Goal: Transaction & Acquisition: Book appointment/travel/reservation

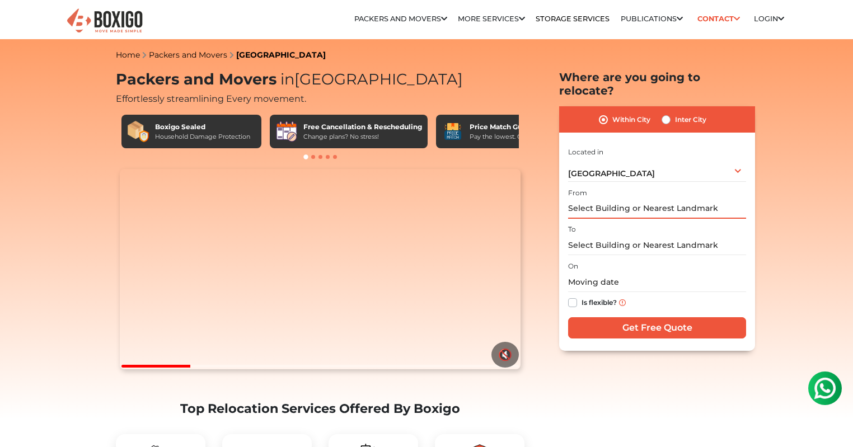
click at [604, 199] on input "text" at bounding box center [657, 209] width 178 height 20
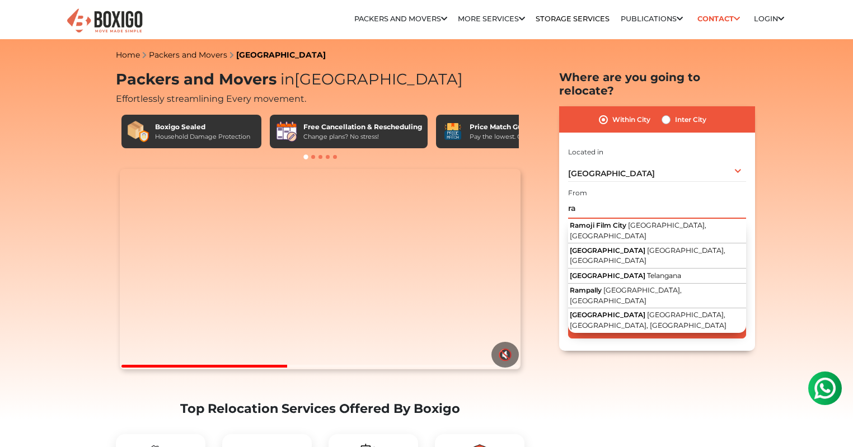
type input "r"
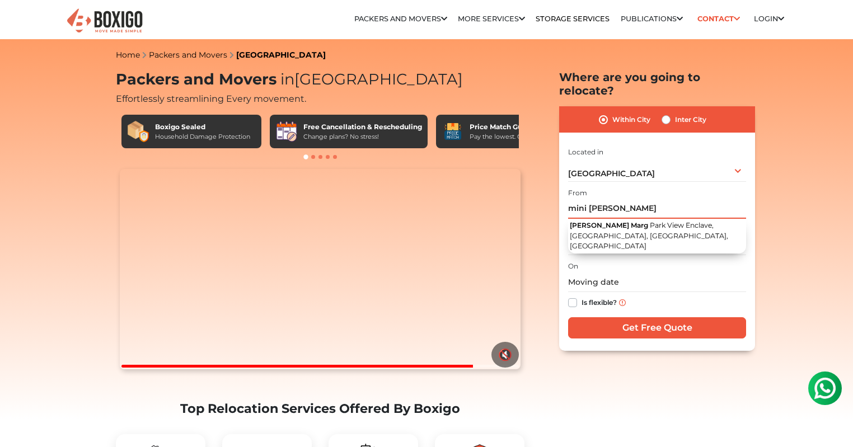
drag, startPoint x: 586, startPoint y: 196, endPoint x: 499, endPoint y: 194, distance: 87.3
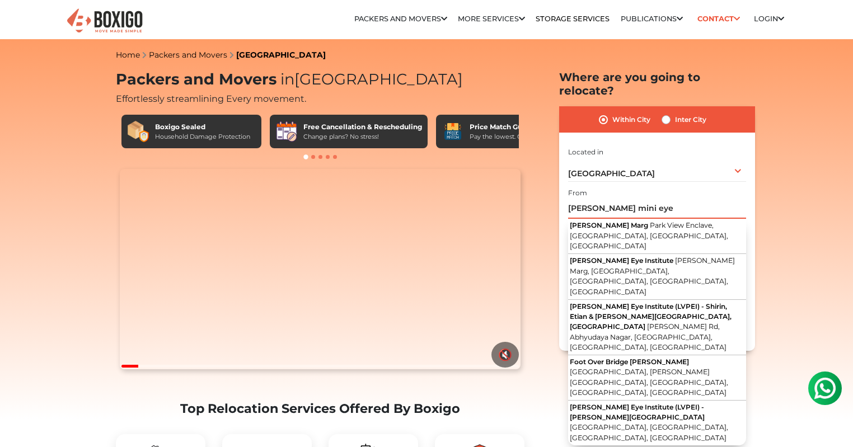
drag, startPoint x: 659, startPoint y: 196, endPoint x: 348, endPoint y: 187, distance: 311.2
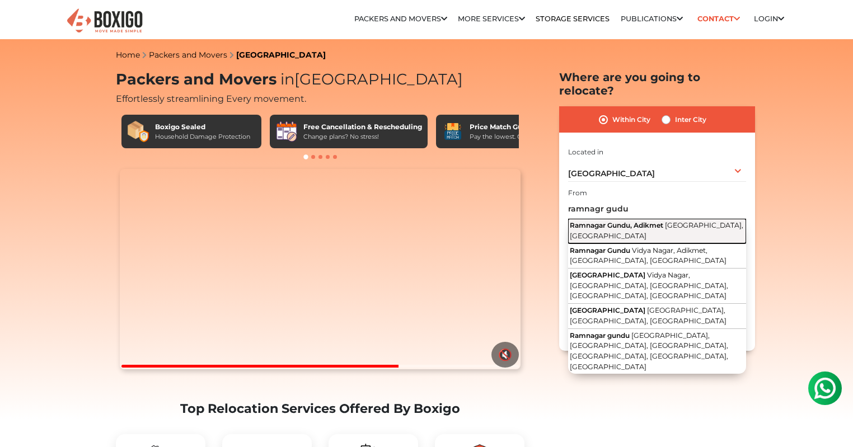
click at [613, 222] on button "Ramnagar Gundu, Adikmet [GEOGRAPHIC_DATA], [GEOGRAPHIC_DATA]" at bounding box center [657, 231] width 178 height 25
type input "Ramnagar Gundu, Adikmet, [GEOGRAPHIC_DATA], [GEOGRAPHIC_DATA]"
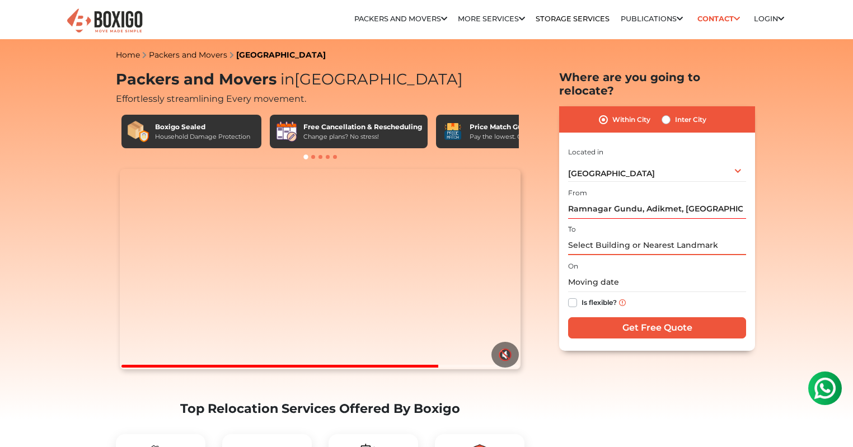
click at [604, 236] on input "text" at bounding box center [657, 246] width 178 height 20
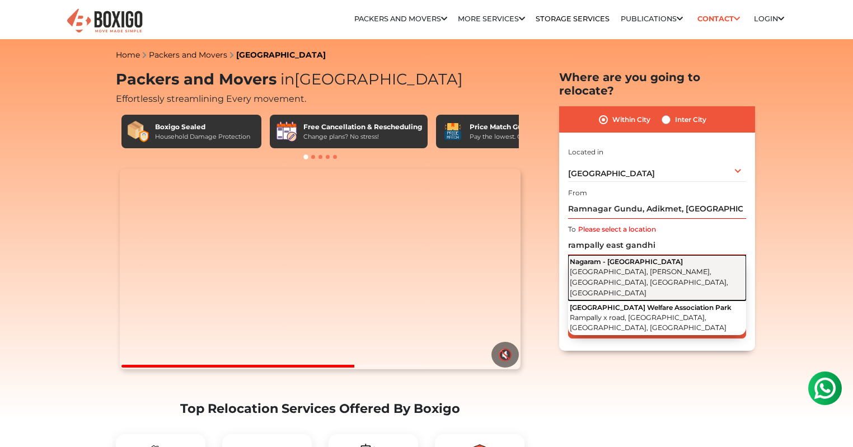
click at [652, 266] on button "Nagaram - [GEOGRAPHIC_DATA], [PERSON_NAME][GEOGRAPHIC_DATA], [GEOGRAPHIC_DATA]" at bounding box center [657, 277] width 178 height 45
type input "Nagaram - [GEOGRAPHIC_DATA], [GEOGRAPHIC_DATA], [PERSON_NAME][GEOGRAPHIC_DATA],…"
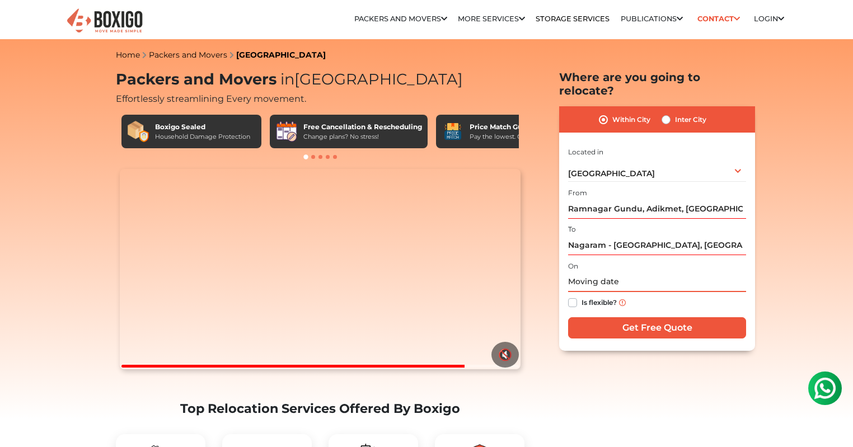
click at [642, 272] on input "text" at bounding box center [657, 282] width 178 height 20
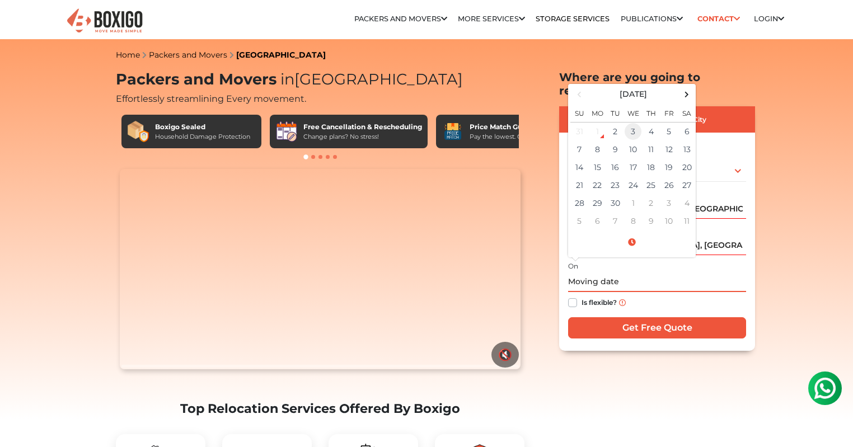
click at [636, 122] on td "3" at bounding box center [633, 131] width 18 height 18
click at [651, 277] on input "[DATE] 12:00 AM" at bounding box center [657, 282] width 178 height 20
click at [652, 272] on input "[DATE] 12:00 AM" at bounding box center [657, 282] width 178 height 20
click at [651, 272] on input "[DATE] 12:00 AM" at bounding box center [657, 282] width 178 height 20
click at [602, 272] on input "[DATE] 12:00 AM" at bounding box center [657, 282] width 178 height 20
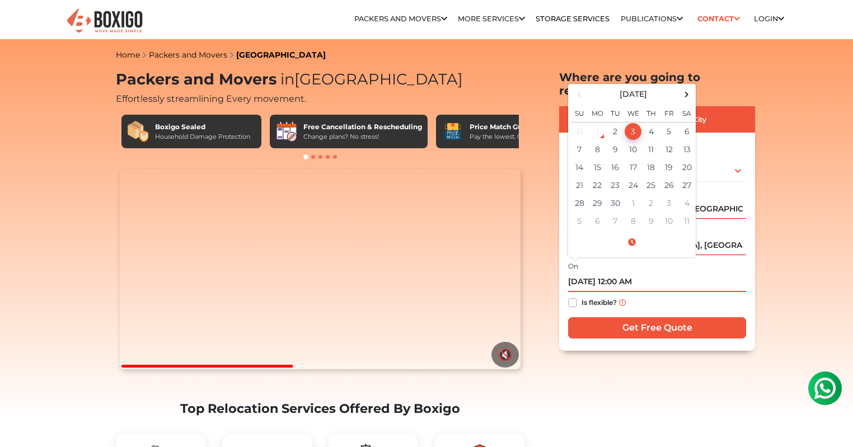
click at [615, 272] on input "[DATE] 12:00 AM" at bounding box center [657, 282] width 178 height 20
drag, startPoint x: 613, startPoint y: 269, endPoint x: 622, endPoint y: 269, distance: 9.0
click at [622, 272] on input "[DATE] 12:00 AM" at bounding box center [657, 282] width 178 height 20
type input "[DATE] 10:00 AM"
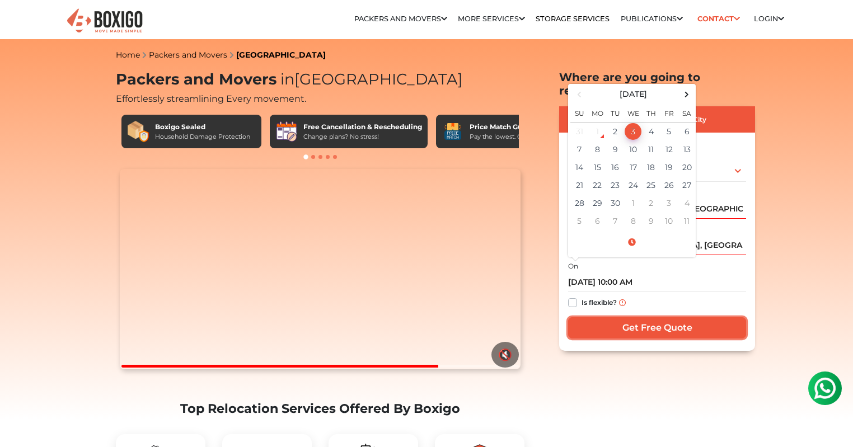
click at [661, 317] on input "Get Free Quote" at bounding box center [657, 327] width 178 height 21
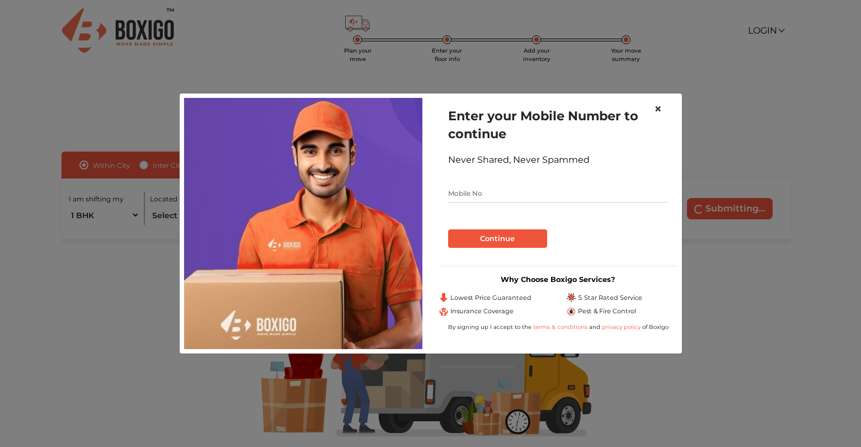
click at [657, 106] on span "×" at bounding box center [658, 109] width 8 height 16
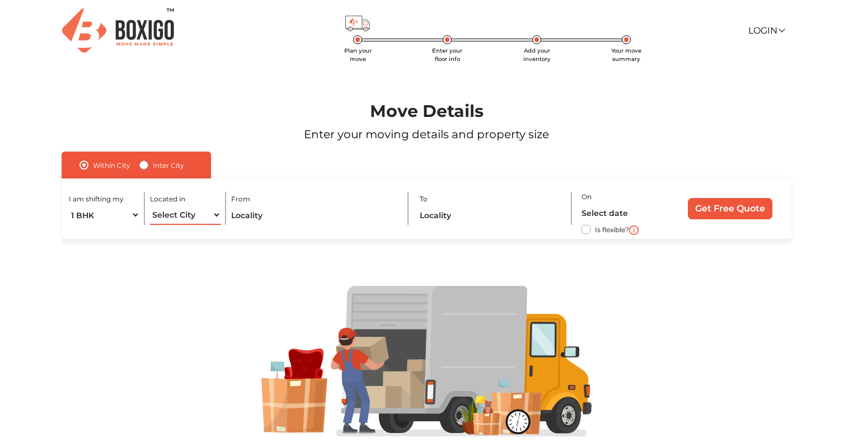
click at [181, 210] on select "Select City Bangalore Bengaluru Bhopal Bhubaneswar Chennai Coimbatore Cuttack D…" at bounding box center [185, 215] width 71 height 20
select select "[GEOGRAPHIC_DATA]"
click at [150, 205] on select "Select City Bangalore Bengaluru Bhopal Bhubaneswar Chennai Coimbatore Cuttack D…" at bounding box center [185, 215] width 71 height 20
click at [305, 220] on input "text" at bounding box center [314, 215] width 167 height 20
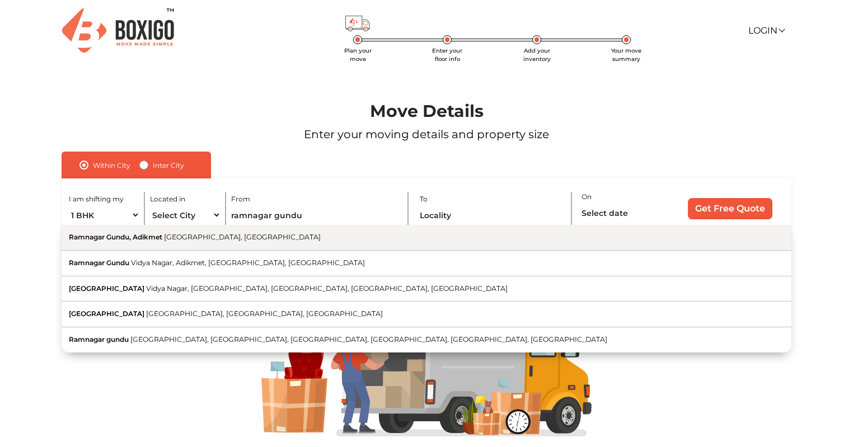
click at [191, 243] on button "Ramnagar Gundu, Adikmet [GEOGRAPHIC_DATA], [GEOGRAPHIC_DATA]" at bounding box center [426, 238] width 729 height 26
type input "Ramnagar Gundu, Adikmet, [GEOGRAPHIC_DATA], [GEOGRAPHIC_DATA]"
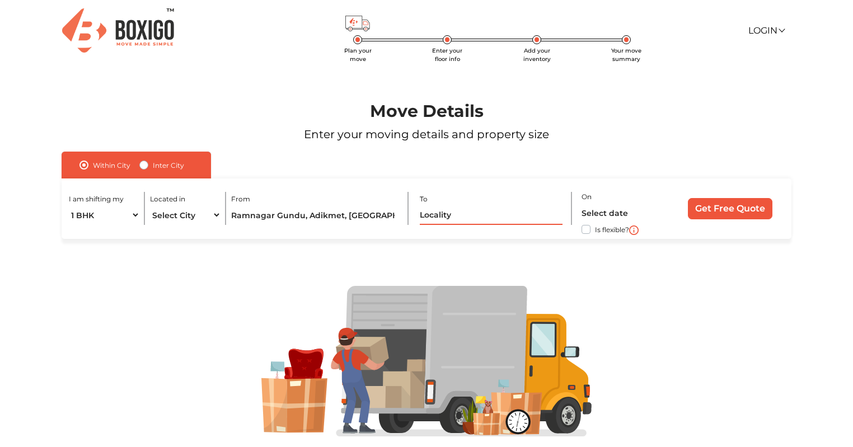
click at [459, 215] on input "text" at bounding box center [491, 215] width 143 height 20
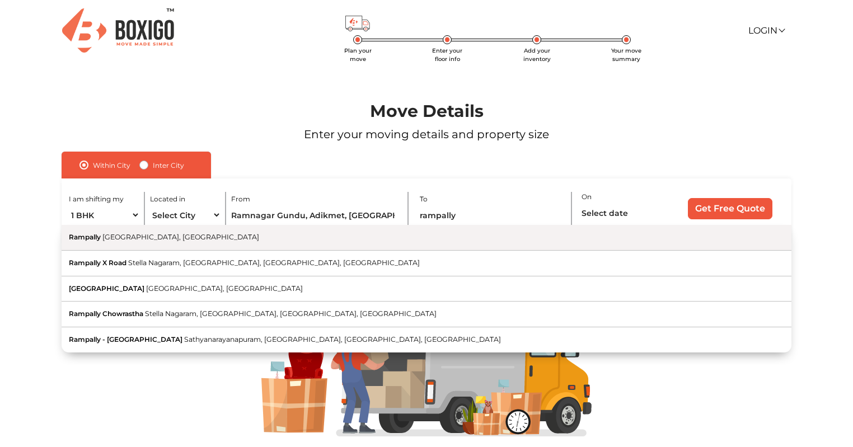
click at [175, 237] on span "[GEOGRAPHIC_DATA], [GEOGRAPHIC_DATA]" at bounding box center [180, 237] width 157 height 8
type input "Rampally, Secunderabad, Telangana"
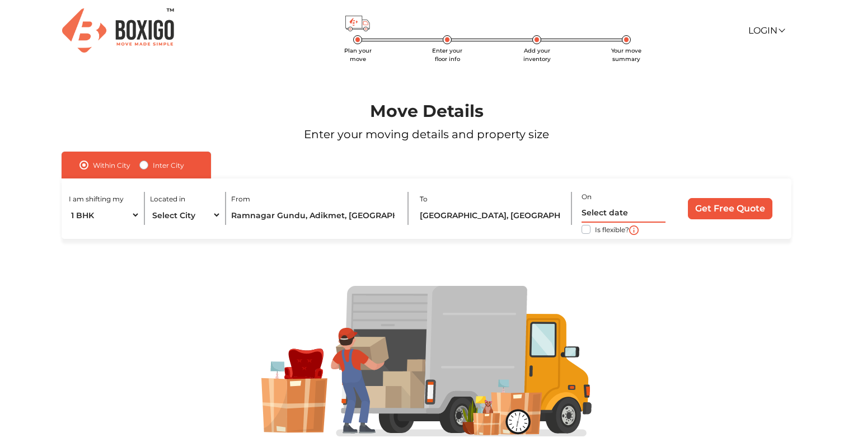
click at [624, 211] on input "text" at bounding box center [623, 213] width 84 height 20
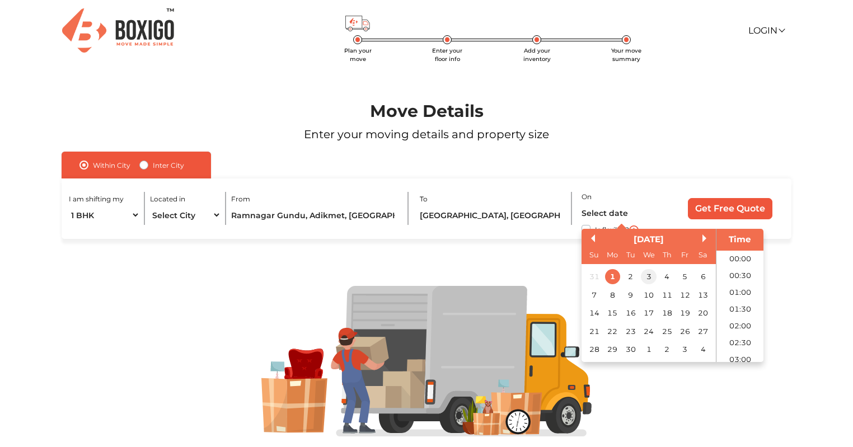
click at [646, 279] on div "3" at bounding box center [648, 276] width 15 height 15
click at [736, 295] on li "10:30" at bounding box center [740, 289] width 48 height 17
type input "03/09/2025 10:30 AM"
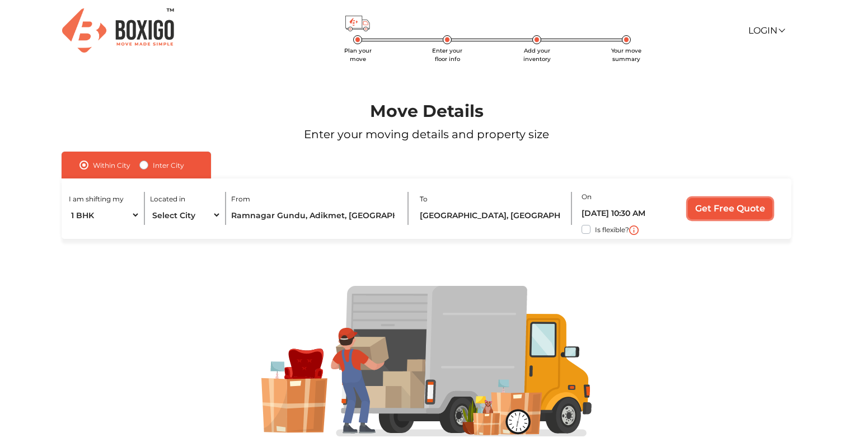
click at [708, 205] on input "Get Free Quote" at bounding box center [730, 208] width 84 height 21
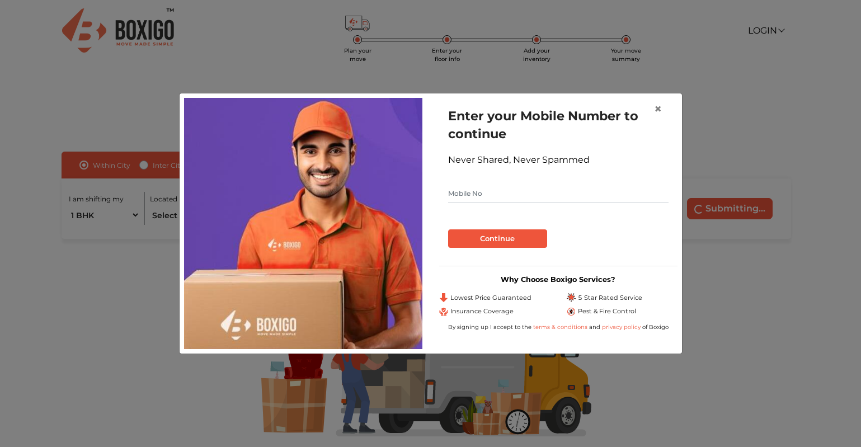
click at [557, 193] on input "text" at bounding box center [558, 194] width 220 height 18
type input "7981001957"
click at [524, 242] on button "Continue" at bounding box center [497, 238] width 99 height 19
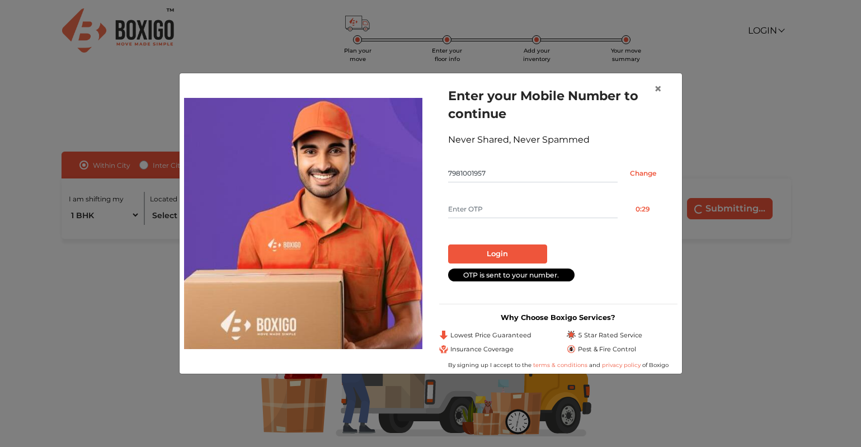
click at [504, 213] on input "text" at bounding box center [533, 209] width 170 height 18
type input "9402"
click at [518, 254] on button "Login" at bounding box center [497, 253] width 99 height 19
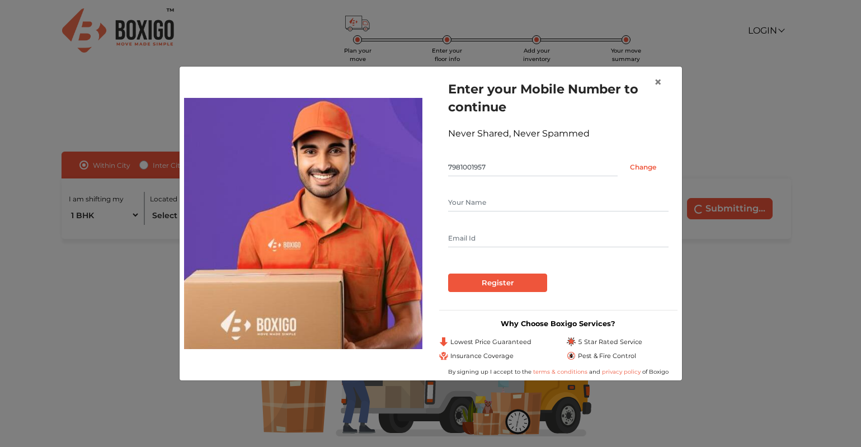
click at [477, 194] on input "text" at bounding box center [558, 203] width 220 height 18
type input "krishnasai"
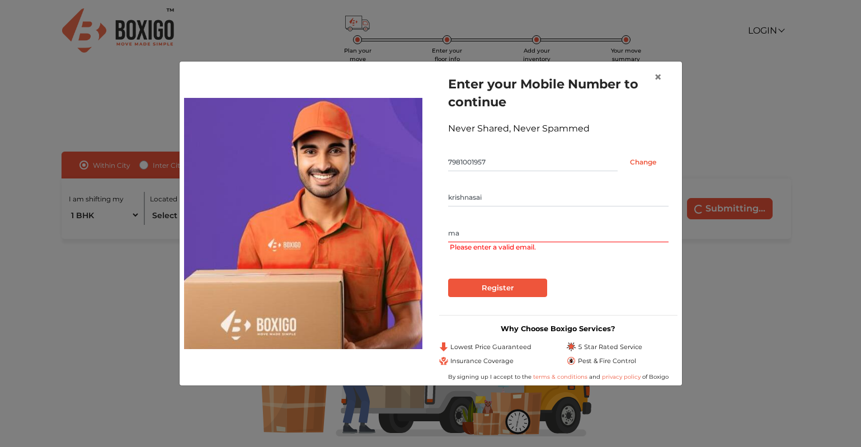
type input "m"
type input "krishnasaimail9@gmail.com"
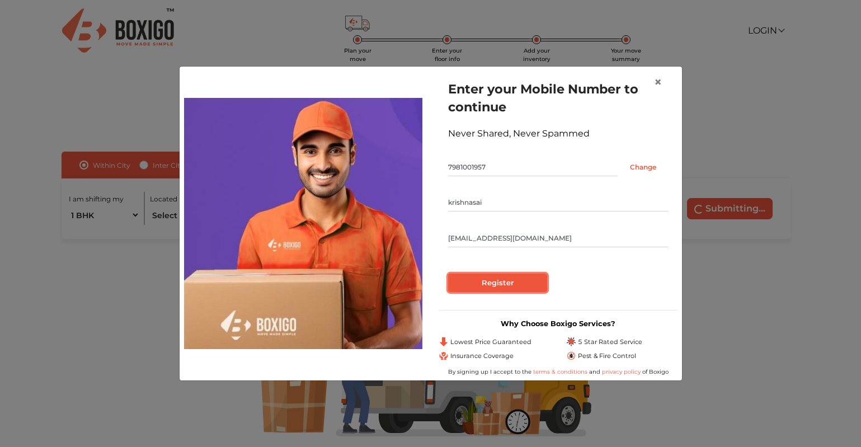
click at [518, 285] on input "Register" at bounding box center [497, 283] width 99 height 19
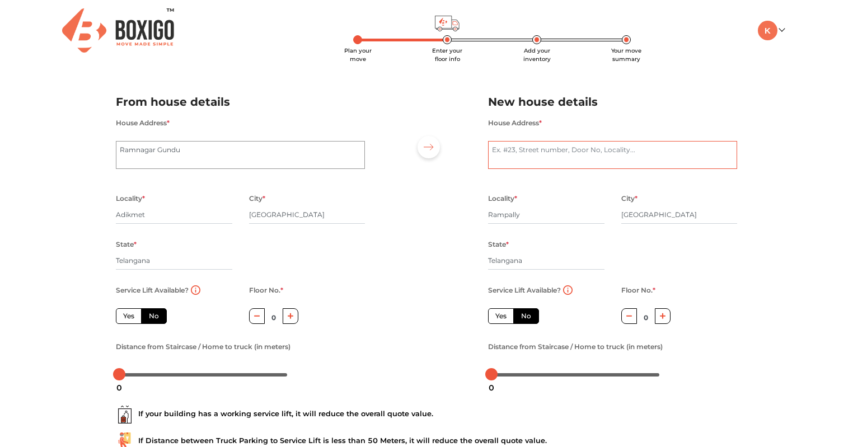
click at [518, 153] on textarea "House Address *" at bounding box center [612, 155] width 249 height 28
drag, startPoint x: 587, startPoint y: 151, endPoint x: 496, endPoint y: 149, distance: 91.8
click at [496, 149] on textarea "Sadodita Crystal Flat No 303, Road no 5, EastGandhi Nagar,Rampally,Nagaram,Kees…" at bounding box center [612, 155] width 249 height 28
click at [495, 149] on textarea "Sadodita Crystal Flat No 303, Road no 5, EastGandhi Nagar,Rampally,Nagaram,Kees…" at bounding box center [612, 155] width 249 height 28
drag, startPoint x: 587, startPoint y: 149, endPoint x: 386, endPoint y: 147, distance: 200.9
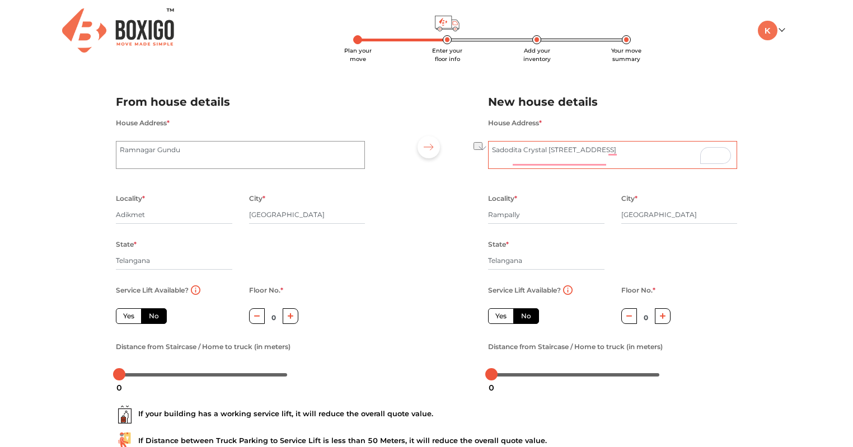
click at [386, 147] on div "From house details House Address * Ramnagar Gundu Locality * Adikmet City * Hyd…" at bounding box center [426, 233] width 638 height 308
click at [528, 151] on textarea "Road no 5, EastGandhi Nagar,Rampally,Nagaram,Keesara" at bounding box center [612, 155] width 249 height 28
type textarea "Road no 4, EastGandhi Nagar,Rampally, Nagaram,Keesara"
click at [159, 319] on label "No" at bounding box center [154, 316] width 26 height 16
click at [156, 318] on input "No" at bounding box center [152, 314] width 7 height 7
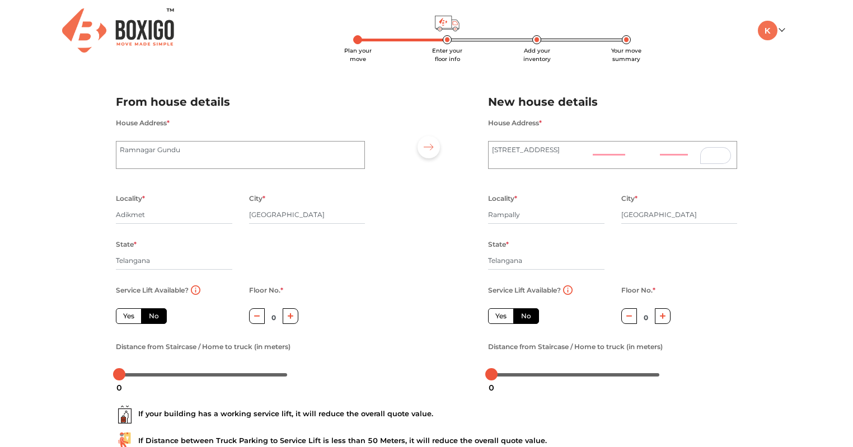
radio input "true"
click at [288, 323] on button "button" at bounding box center [291, 315] width 16 height 15
click at [288, 322] on button "button" at bounding box center [291, 315] width 16 height 15
type input "2"
click at [663, 321] on button "button" at bounding box center [663, 315] width 16 height 15
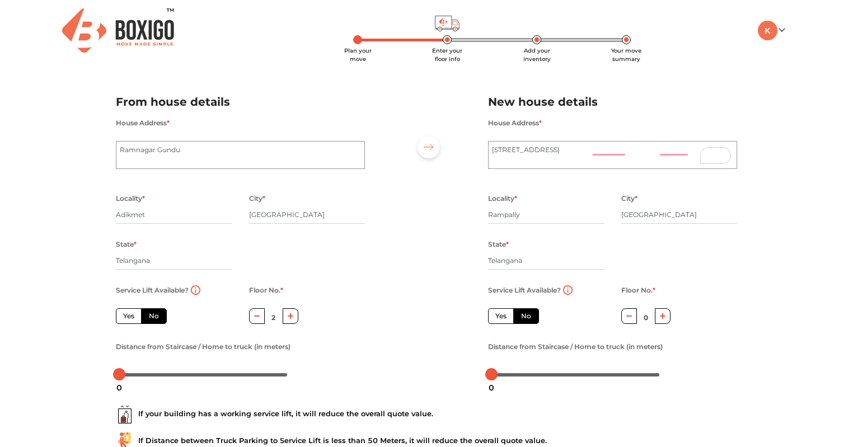
type input "1"
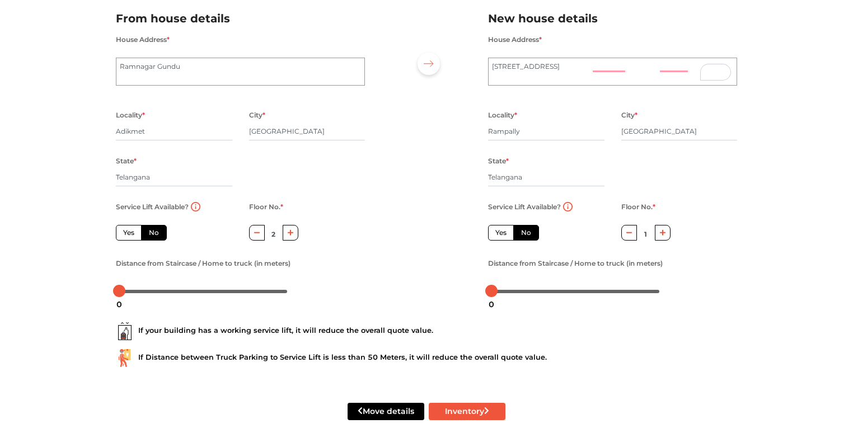
scroll to position [85, 0]
drag, startPoint x: 116, startPoint y: 286, endPoint x: 150, endPoint y: 288, distance: 33.6
click at [159, 288] on div at bounding box center [164, 291] width 12 height 12
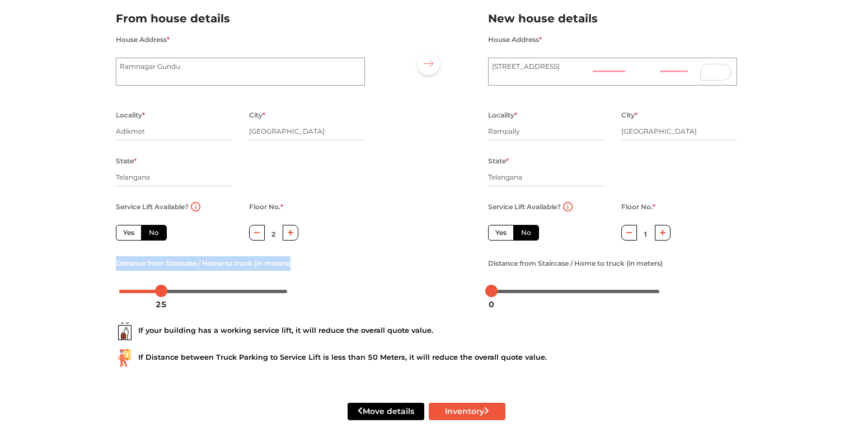
click at [65, 281] on div "Plan your move Enter your floor info Add your inventory Your move summary My Mo…" at bounding box center [426, 182] width 853 height 530
drag, startPoint x: 492, startPoint y: 290, endPoint x: 500, endPoint y: 290, distance: 7.9
click at [500, 290] on div at bounding box center [499, 291] width 12 height 12
drag, startPoint x: 161, startPoint y: 289, endPoint x: 167, endPoint y: 289, distance: 6.2
click at [167, 289] on div at bounding box center [168, 291] width 12 height 12
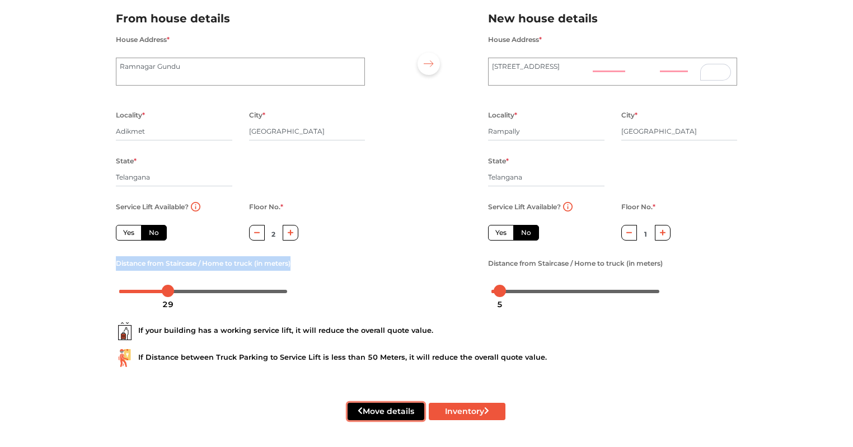
click at [390, 409] on button "Move details" at bounding box center [385, 411] width 77 height 17
radio input "true"
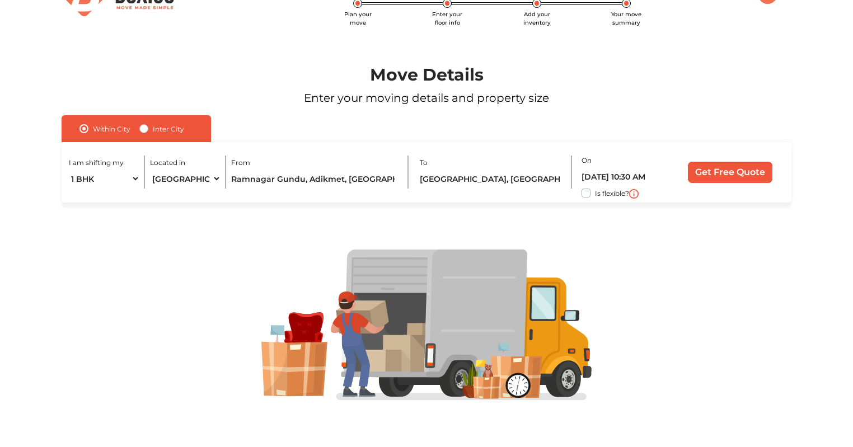
scroll to position [37, 0]
click at [709, 168] on input "Get Free Quote" at bounding box center [730, 171] width 84 height 21
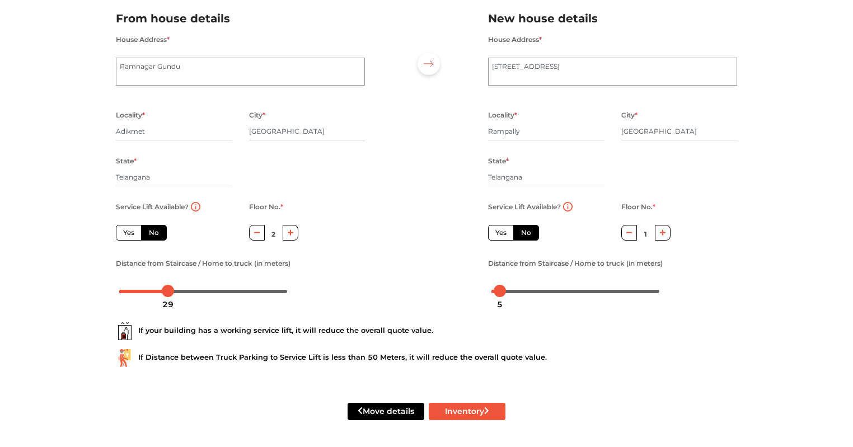
scroll to position [85, 0]
click at [393, 413] on button "Move details" at bounding box center [385, 411] width 77 height 17
radio input "true"
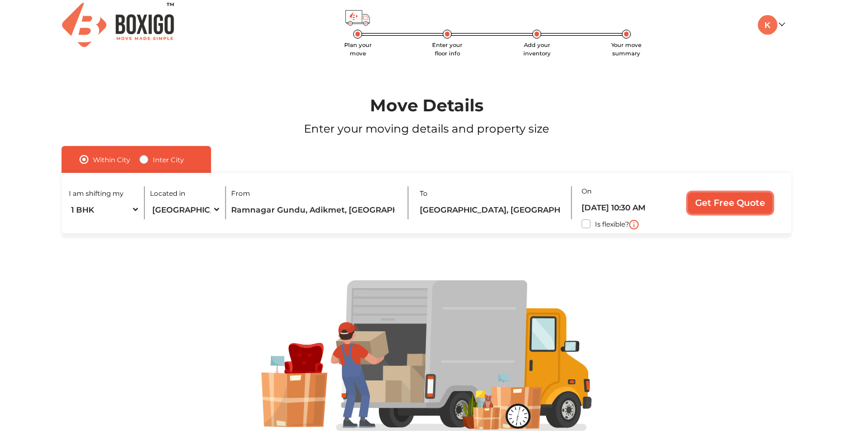
click at [718, 210] on input "Get Free Quote" at bounding box center [730, 202] width 84 height 21
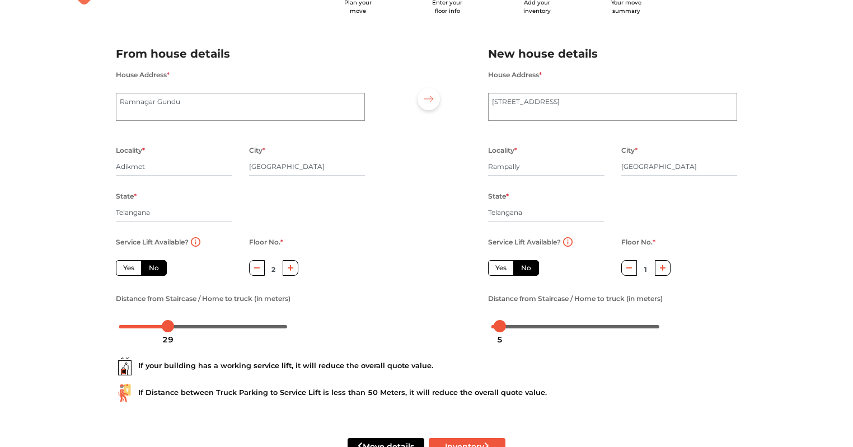
scroll to position [85, 0]
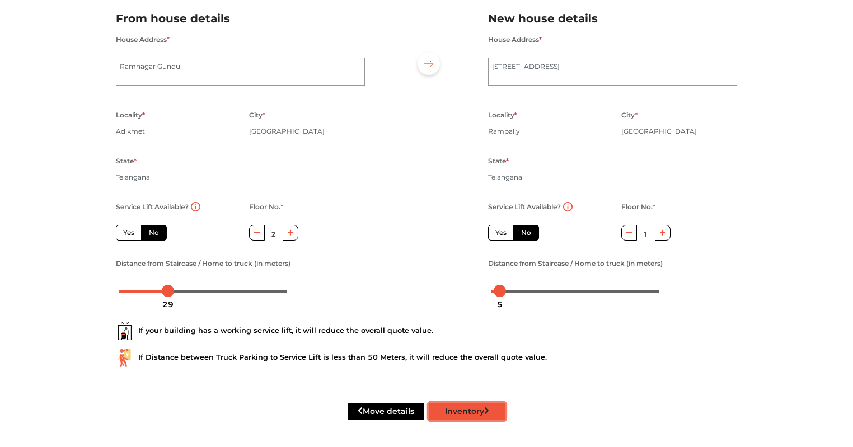
click at [482, 419] on button "Inventory" at bounding box center [467, 411] width 77 height 17
radio input "true"
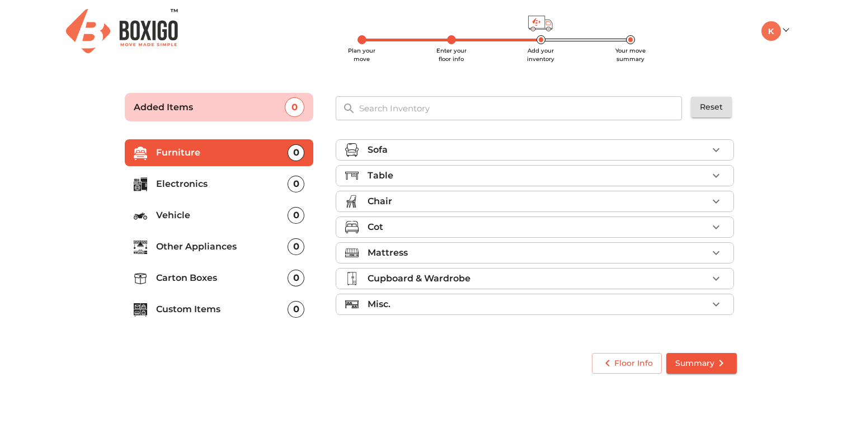
click at [720, 279] on icon "button" at bounding box center [715, 278] width 13 height 13
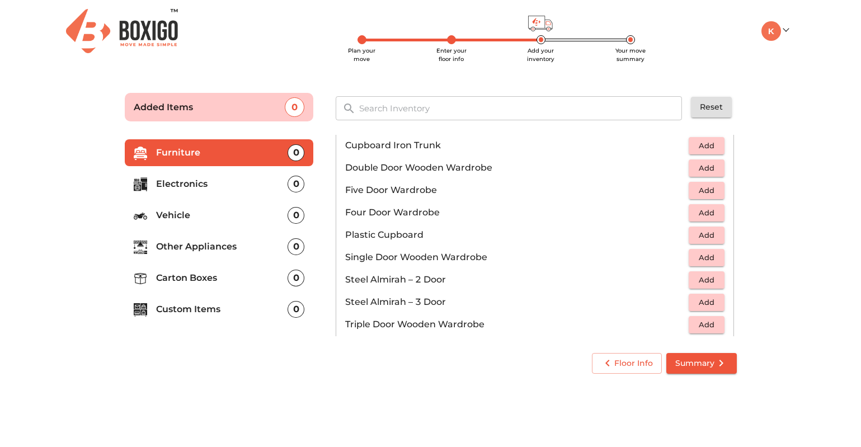
scroll to position [227, 0]
click at [701, 281] on span "Add" at bounding box center [706, 280] width 25 height 13
click at [224, 175] on li "Electronics 0" at bounding box center [219, 184] width 189 height 27
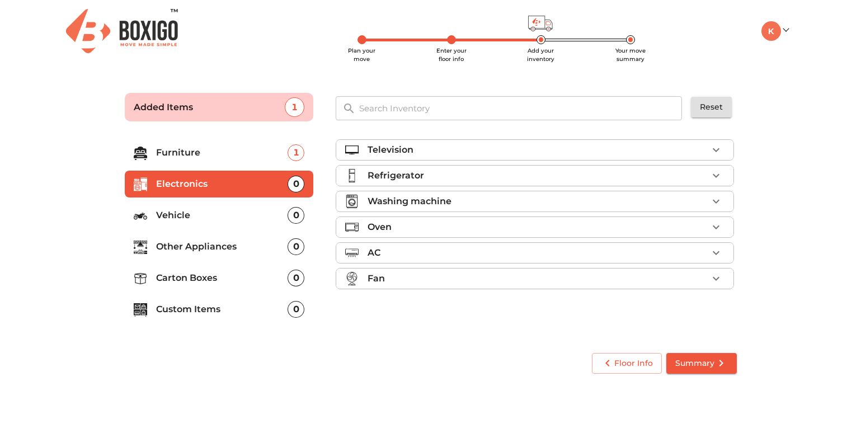
scroll to position [0, 0]
click at [720, 174] on icon "button" at bounding box center [715, 175] width 13 height 13
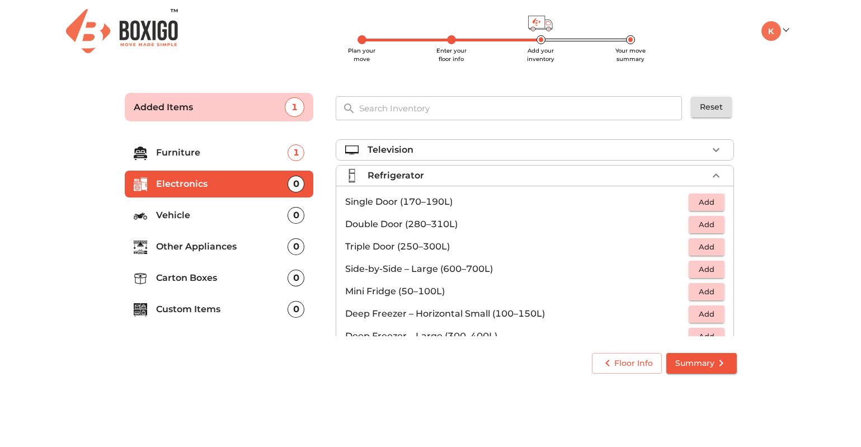
click at [699, 250] on span "Add" at bounding box center [706, 247] width 25 height 13
click at [680, 246] on icon "button" at bounding box center [681, 246] width 13 height 13
click at [695, 228] on span "Add" at bounding box center [706, 224] width 25 height 13
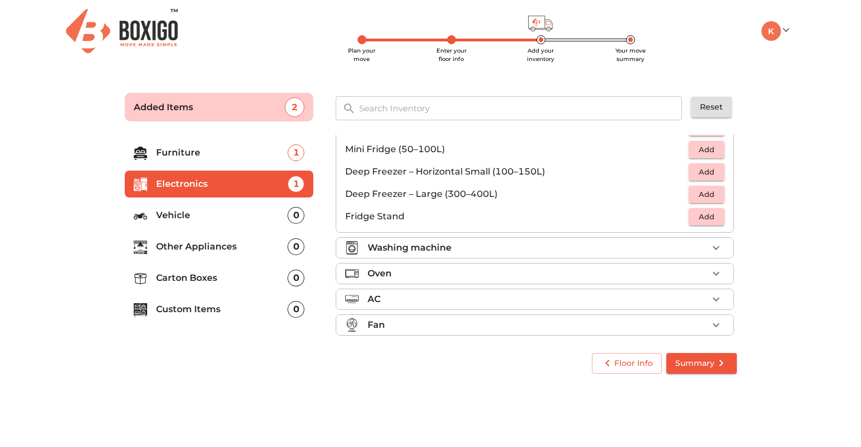
scroll to position [151, 0]
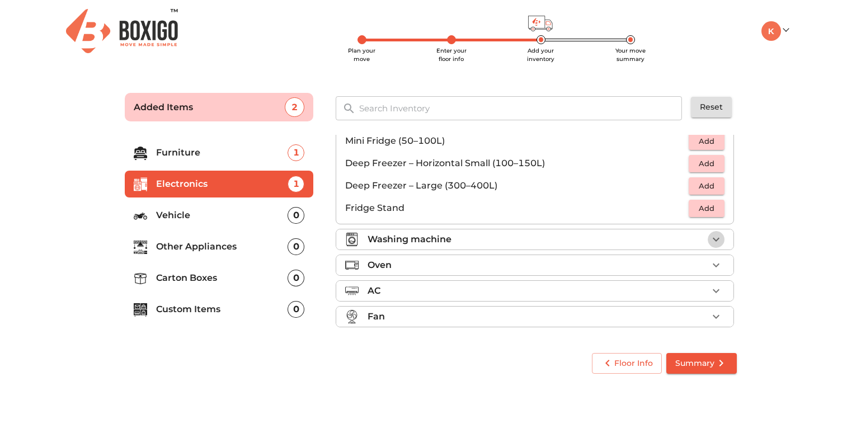
click at [709, 241] on icon "button" at bounding box center [715, 239] width 13 height 13
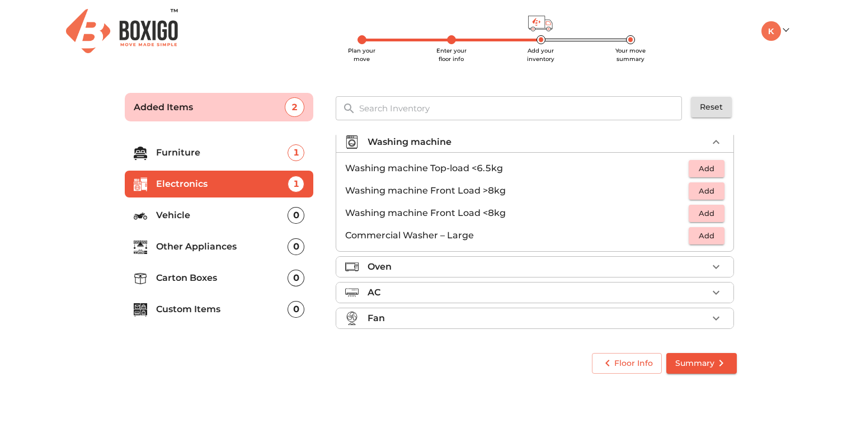
scroll to position [53, 0]
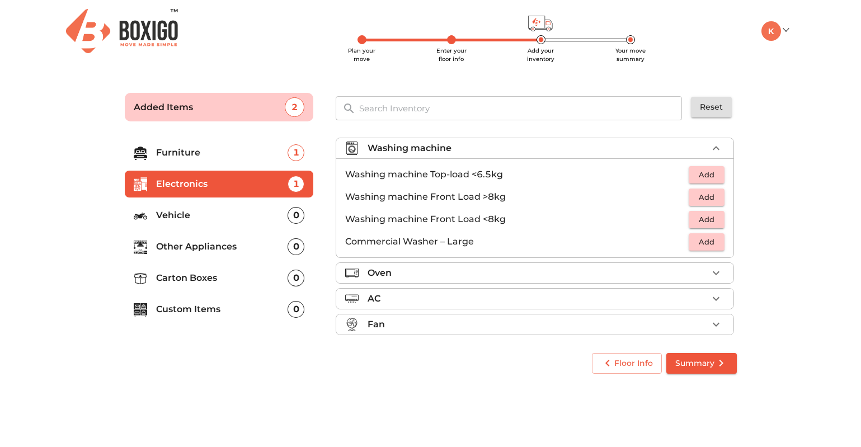
click at [696, 179] on span "Add" at bounding box center [706, 174] width 25 height 13
click at [714, 323] on icon "button" at bounding box center [715, 324] width 13 height 13
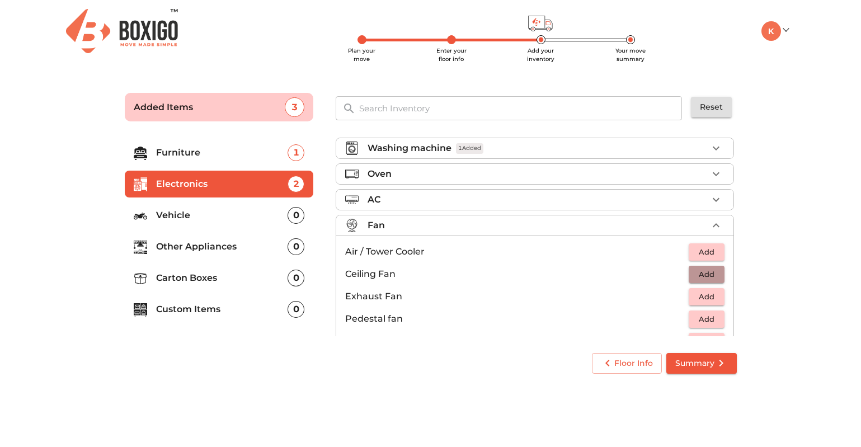
click at [696, 276] on span "Add" at bounding box center [706, 274] width 25 height 13
click at [712, 278] on icon "button" at bounding box center [715, 273] width 13 height 13
click at [209, 246] on p "Other Appliances" at bounding box center [222, 246] width 132 height 13
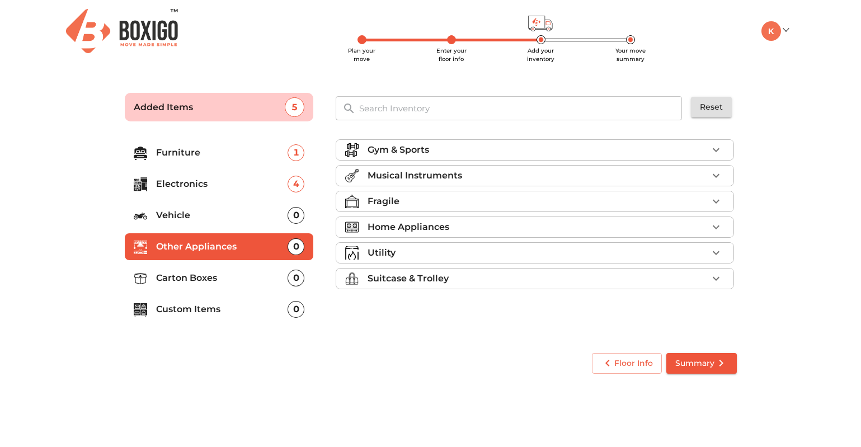
scroll to position [0, 0]
click at [708, 225] on button "button" at bounding box center [716, 227] width 17 height 17
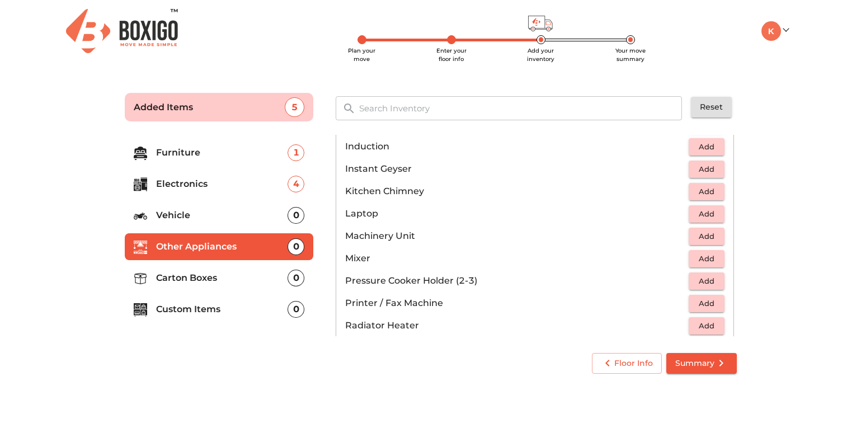
scroll to position [533, 0]
click at [689, 258] on button "Add" at bounding box center [707, 258] width 36 height 17
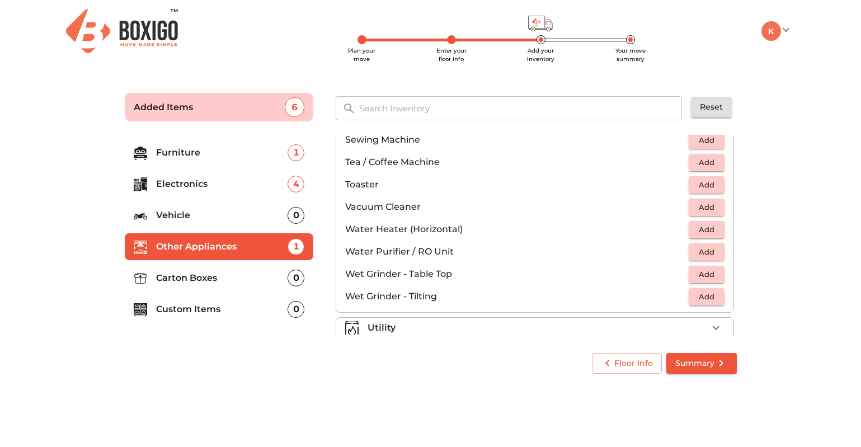
scroll to position [742, 0]
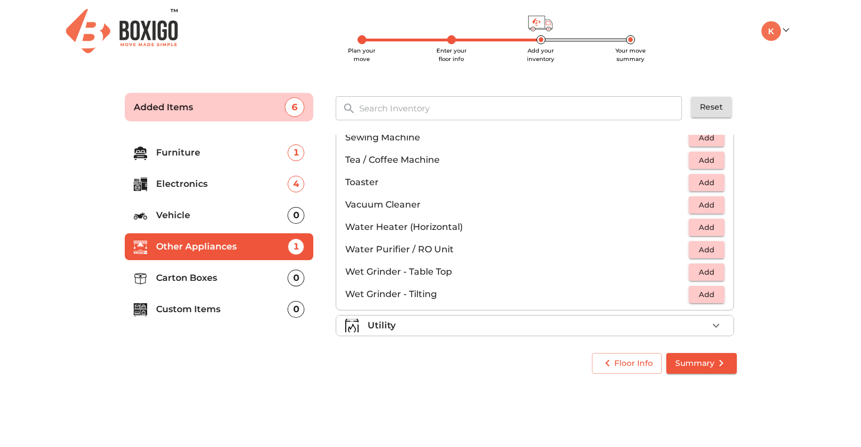
click at [699, 275] on span "Add" at bounding box center [706, 272] width 25 height 13
click at [715, 331] on icon "button" at bounding box center [715, 325] width 13 height 13
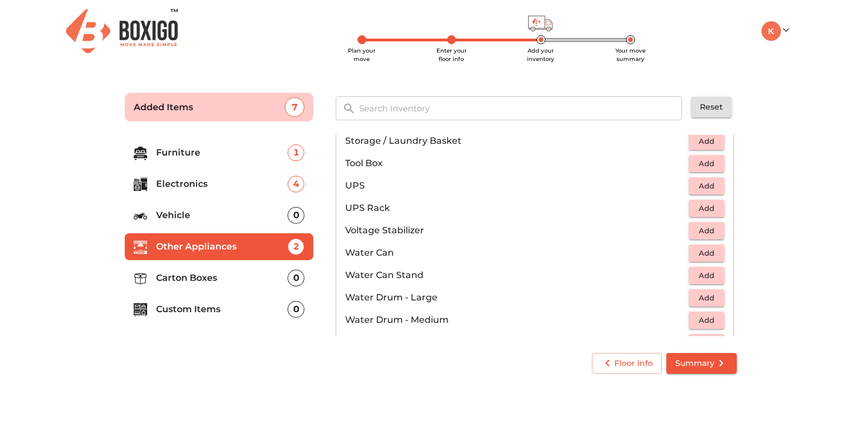
scroll to position [742, 0]
click at [238, 275] on p "Carton Boxes" at bounding box center [222, 277] width 132 height 13
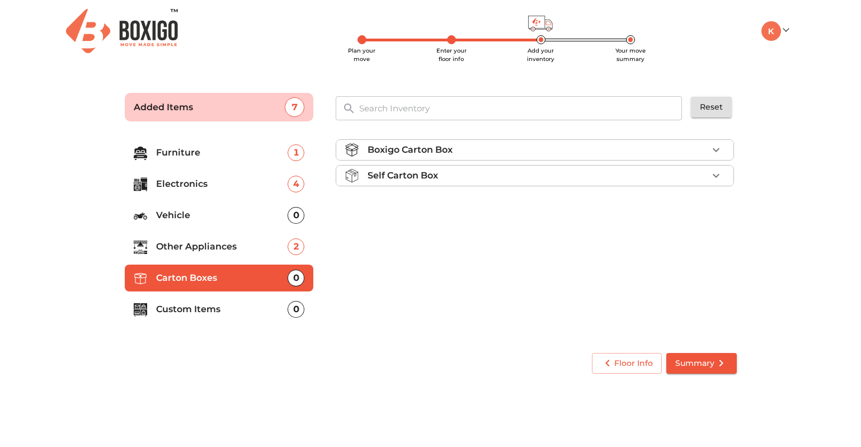
click at [703, 151] on div "Boxigo Carton Box" at bounding box center [538, 149] width 340 height 13
click at [701, 177] on span "Add" at bounding box center [706, 176] width 25 height 13
click at [704, 185] on li "Boxigo Carton Box (2ft x 1.3ft x 1.3ft) 1" at bounding box center [534, 176] width 397 height 22
click at [713, 176] on icon "button" at bounding box center [716, 176] width 8 height 8
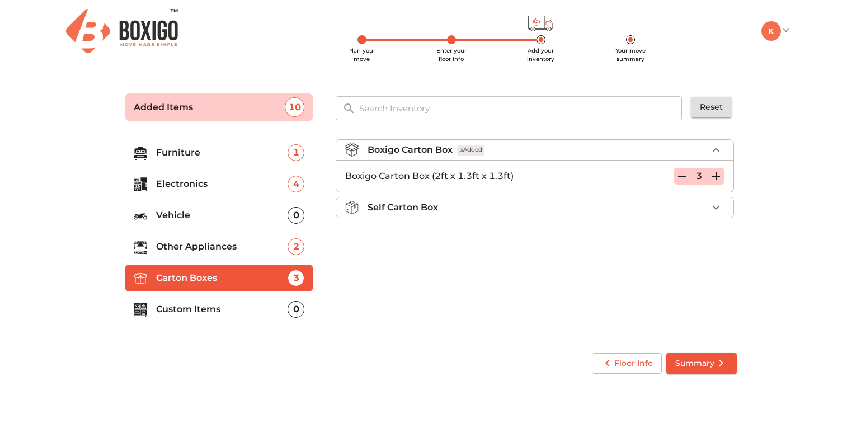
click at [713, 176] on icon "button" at bounding box center [716, 176] width 8 height 8
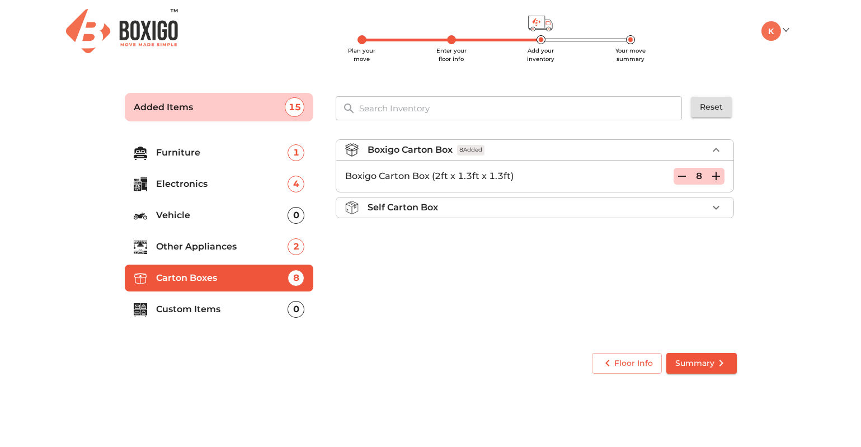
click at [713, 176] on icon "button" at bounding box center [716, 176] width 8 height 8
click at [714, 201] on icon "button" at bounding box center [715, 207] width 13 height 13
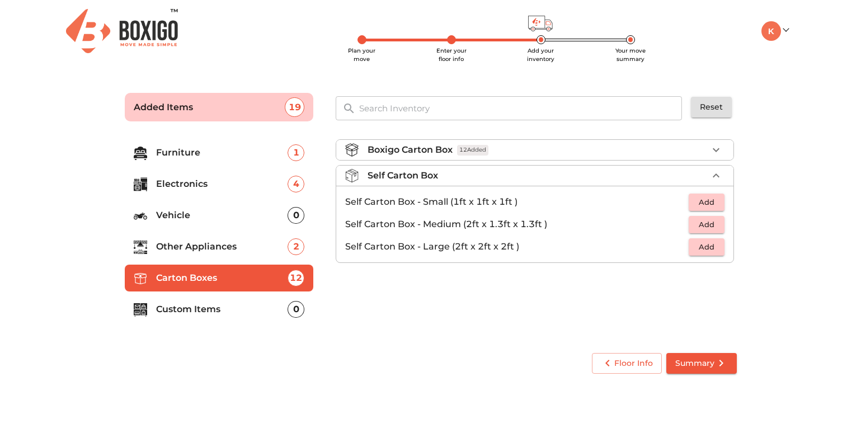
click at [709, 248] on span "Add" at bounding box center [706, 247] width 25 height 13
click at [713, 247] on icon "button" at bounding box center [715, 246] width 13 height 13
click at [713, 247] on icon "button" at bounding box center [716, 247] width 8 height 8
click at [716, 246] on icon "button" at bounding box center [716, 247] width 8 height 8
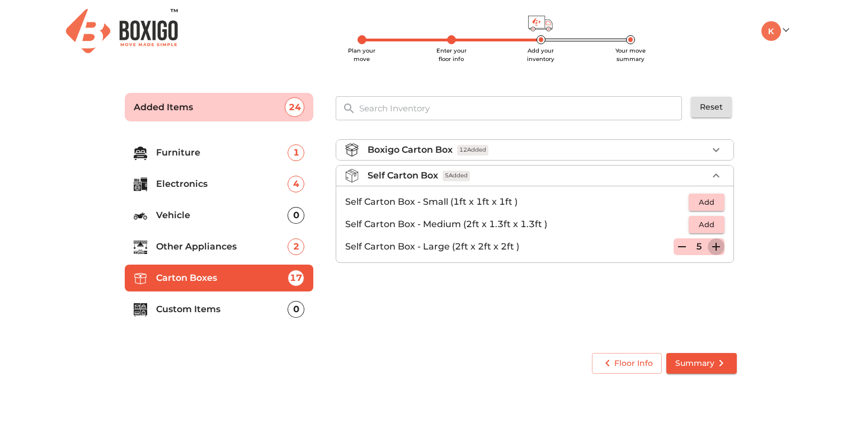
click at [716, 246] on icon "button" at bounding box center [716, 247] width 8 height 8
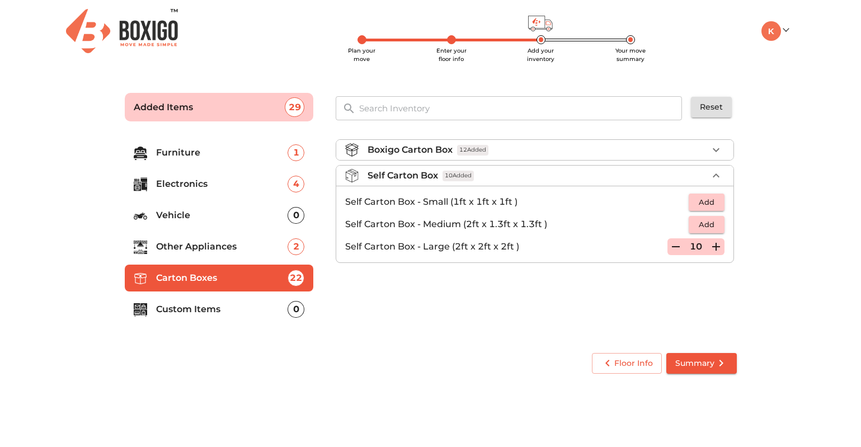
click at [716, 246] on icon "button" at bounding box center [716, 247] width 8 height 8
click at [662, 148] on div "Boxigo Carton Box 12 Added" at bounding box center [538, 149] width 340 height 13
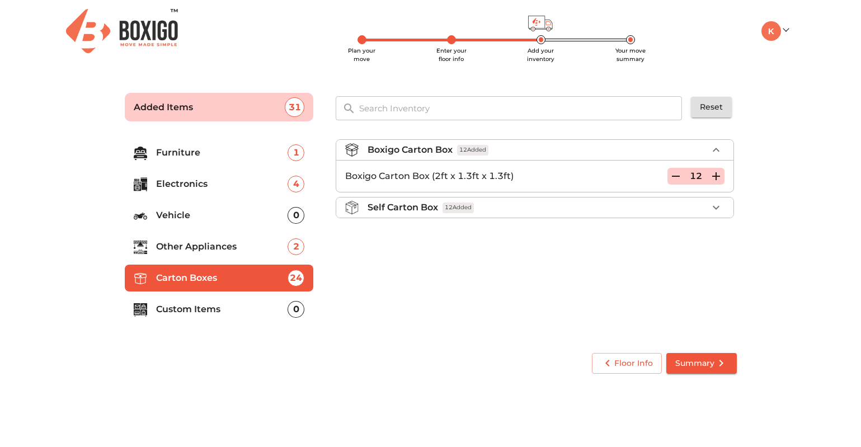
click at [673, 176] on icon "button" at bounding box center [676, 176] width 8 height 1
click at [719, 175] on icon "button" at bounding box center [715, 176] width 13 height 13
click at [218, 312] on p "Custom Items" at bounding box center [222, 309] width 132 height 13
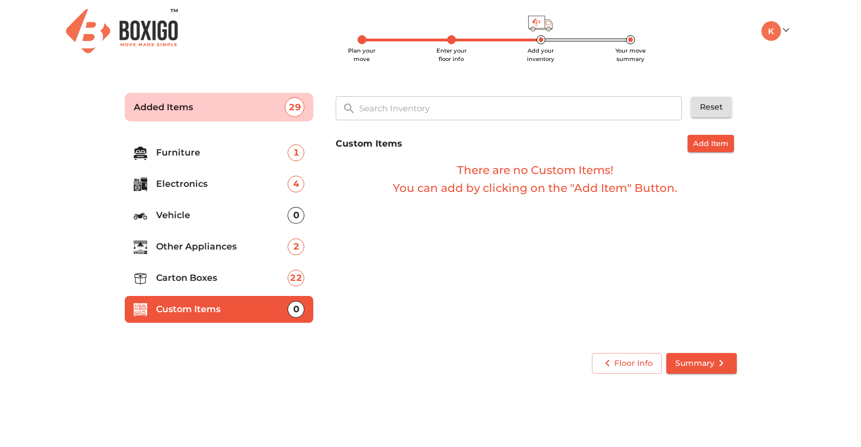
click at [712, 142] on span "Add Item" at bounding box center [710, 143] width 35 height 13
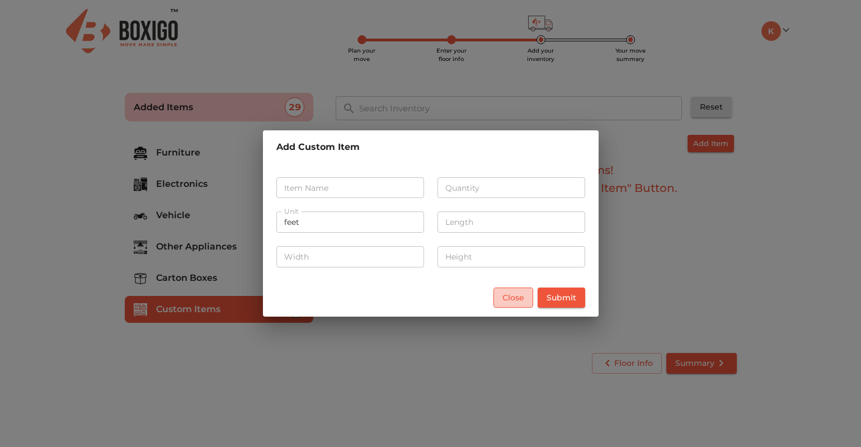
click at [521, 299] on span "Close" at bounding box center [513, 298] width 22 height 14
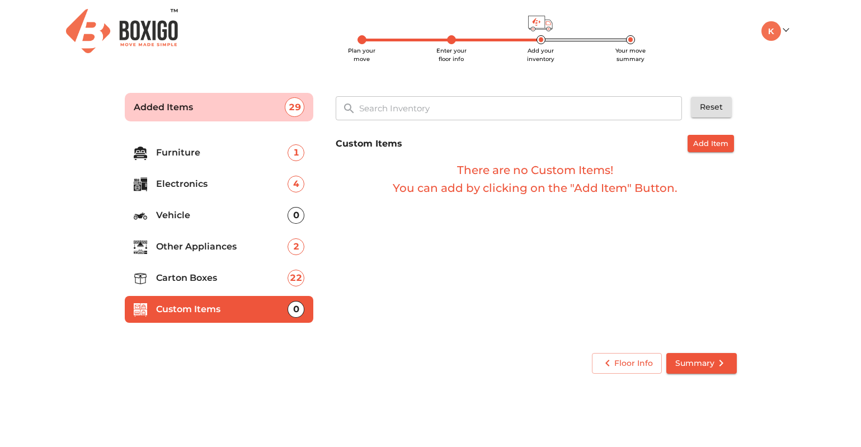
click at [242, 156] on p "Furniture" at bounding box center [222, 152] width 132 height 13
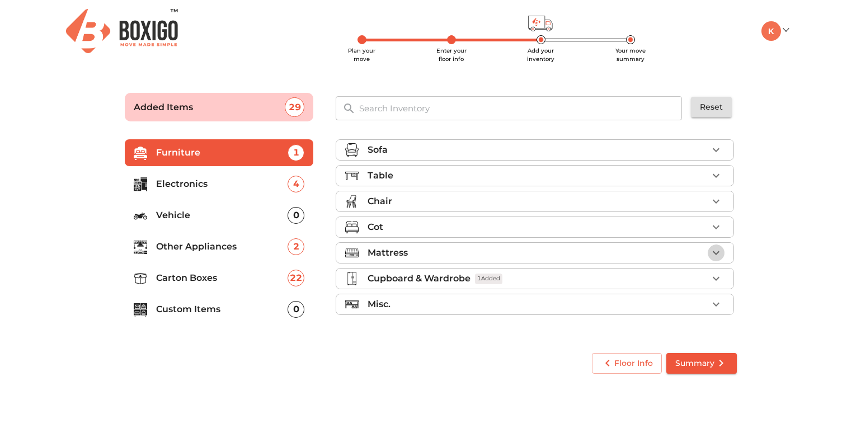
click at [710, 257] on icon "button" at bounding box center [715, 252] width 13 height 13
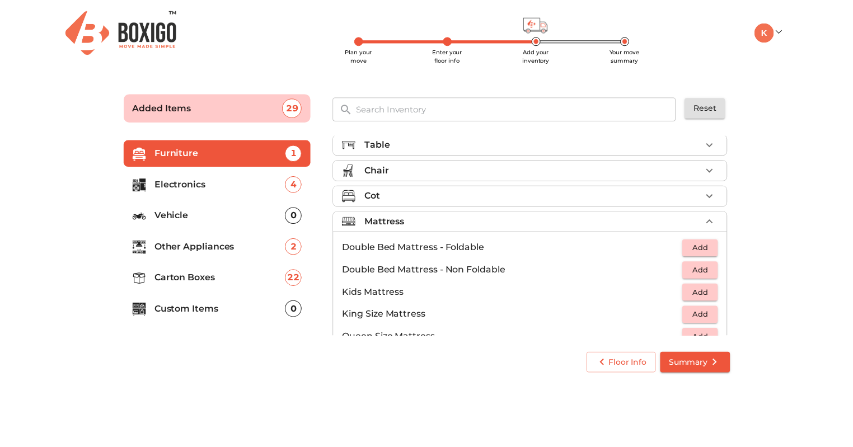
scroll to position [41, 0]
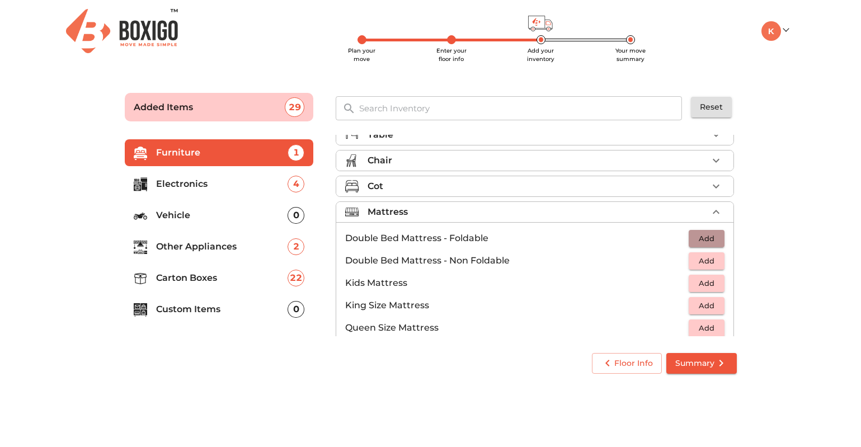
click at [695, 242] on span "Add" at bounding box center [706, 238] width 25 height 13
click at [711, 239] on icon "button" at bounding box center [715, 238] width 13 height 13
click at [704, 370] on span "Summary" at bounding box center [701, 363] width 53 height 14
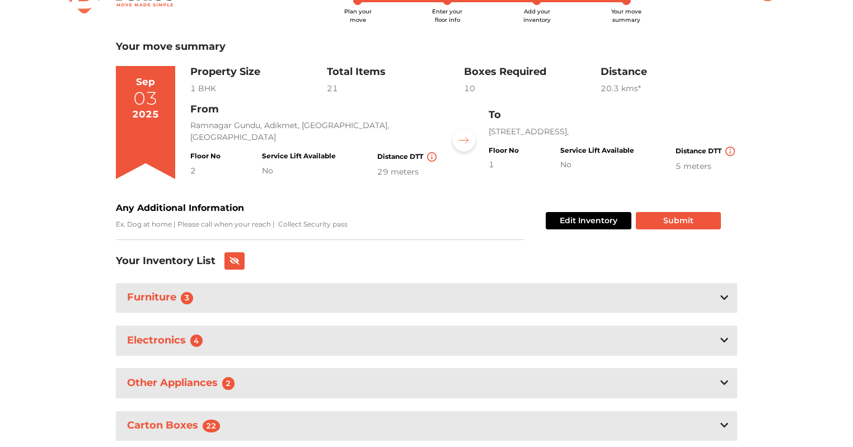
scroll to position [36, 0]
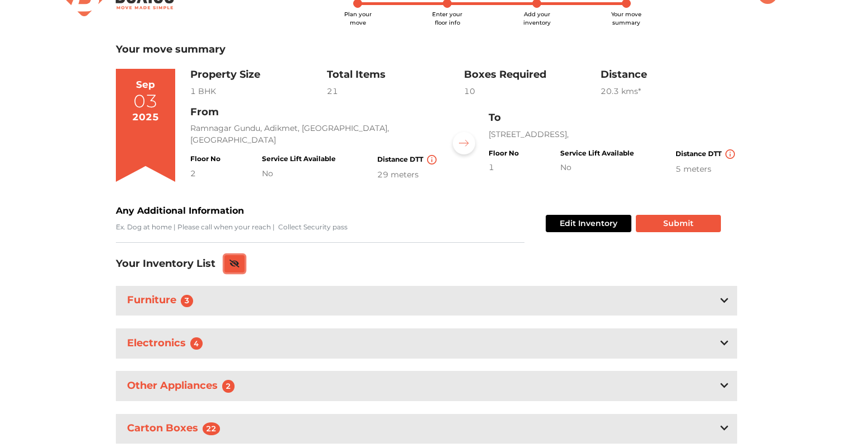
click at [237, 269] on button at bounding box center [234, 263] width 20 height 17
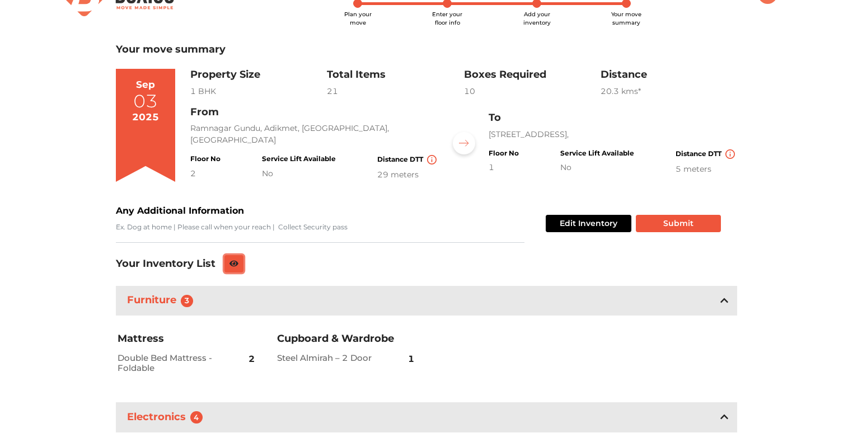
click at [237, 269] on button at bounding box center [233, 263] width 19 height 17
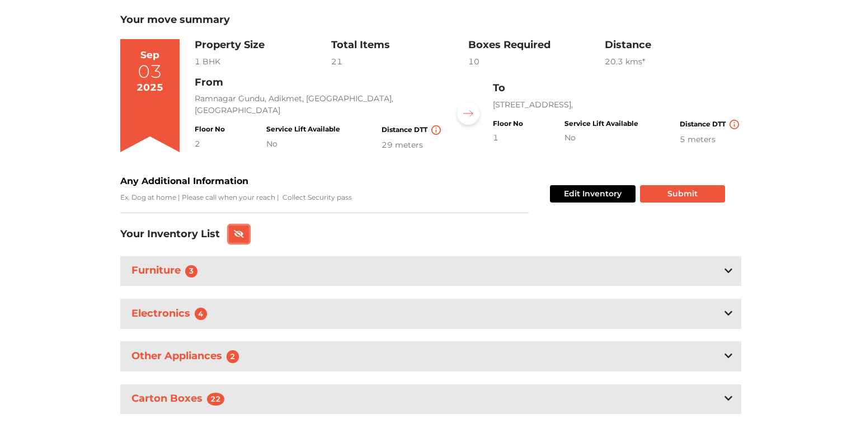
scroll to position [63, 0]
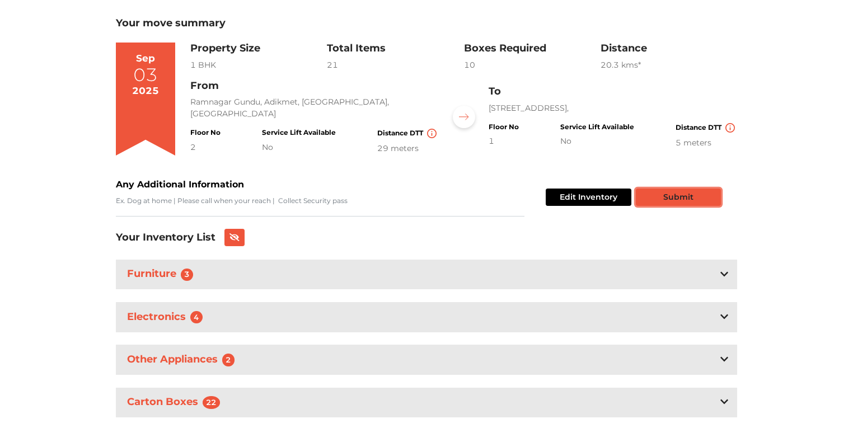
click at [680, 198] on button "Submit" at bounding box center [678, 197] width 85 height 17
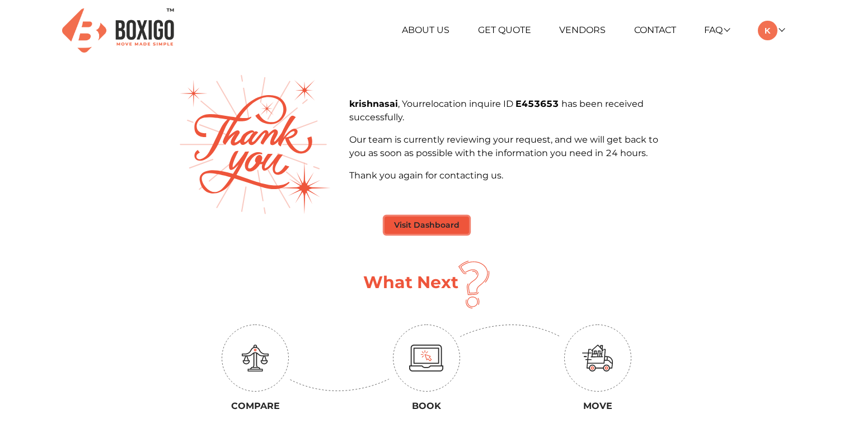
click at [429, 223] on button "Visit Dashboard" at bounding box center [426, 225] width 84 height 17
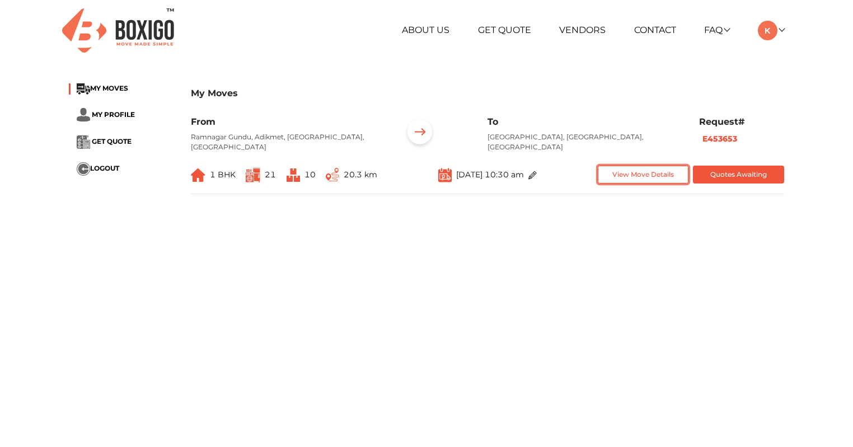
click at [646, 166] on button "View Move Details" at bounding box center [643, 175] width 91 height 18
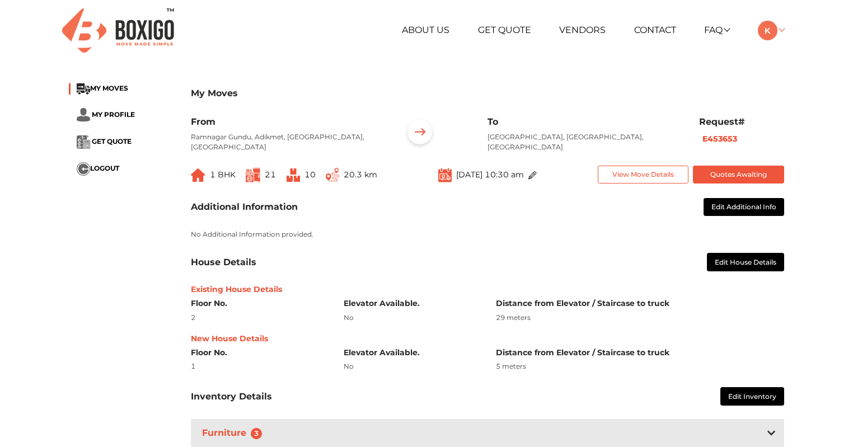
click at [780, 32] on link at bounding box center [771, 30] width 26 height 11
click at [803, 41] on link "My Moves" at bounding box center [803, 46] width 90 height 21
click at [801, 44] on link "My Moves" at bounding box center [803, 46] width 90 height 21
click at [805, 68] on link "My Profile" at bounding box center [803, 67] width 90 height 21
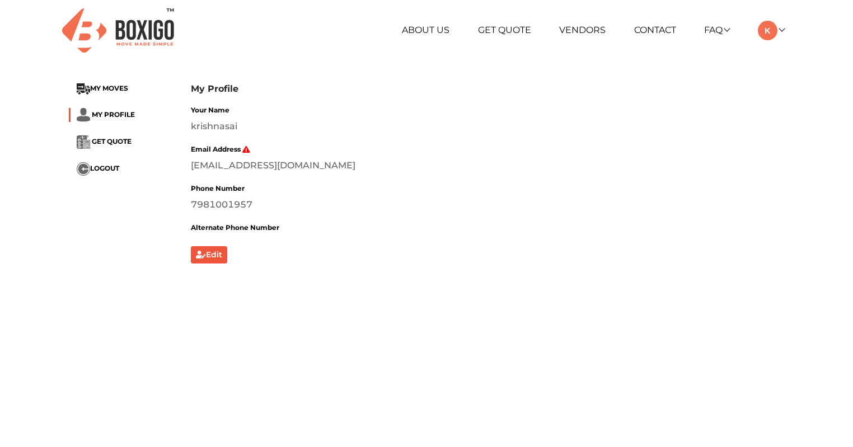
click at [117, 137] on li "GET QUOTE" at bounding box center [121, 141] width 105 height 13
click at [118, 144] on span "GET QUOTE" at bounding box center [112, 142] width 40 height 8
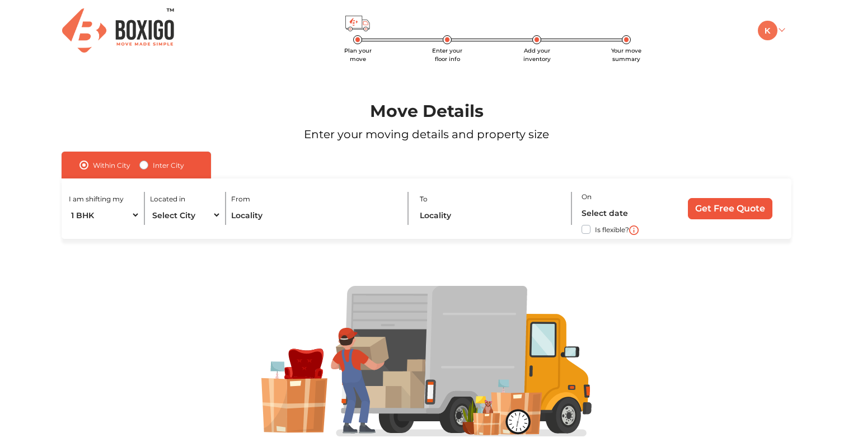
click at [764, 35] on img at bounding box center [768, 31] width 20 height 20
click at [788, 112] on button "LOGOUT" at bounding box center [803, 109] width 90 height 21
